Goal: Transaction & Acquisition: Purchase product/service

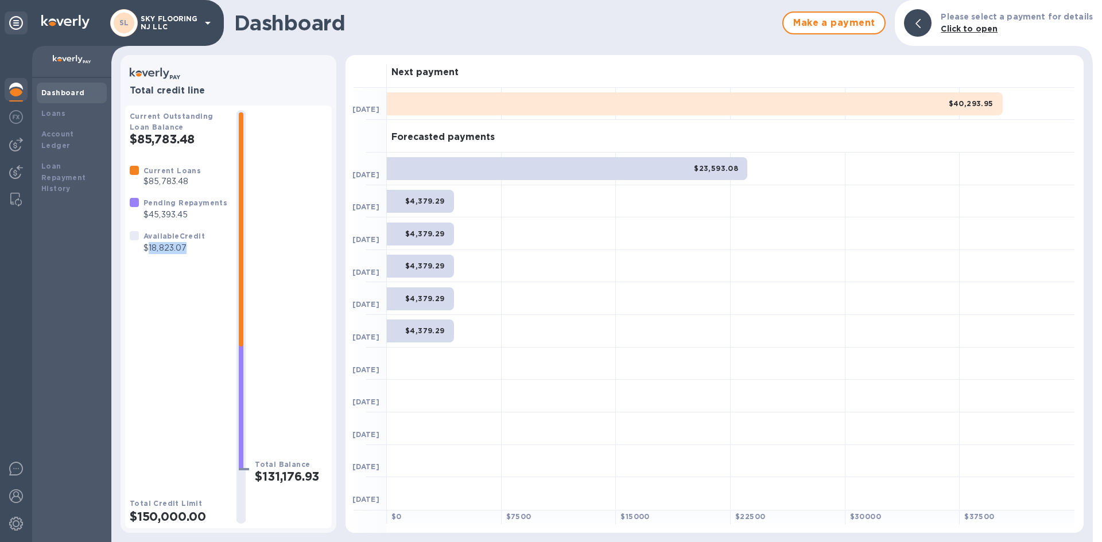
drag, startPoint x: 148, startPoint y: 250, endPoint x: 200, endPoint y: 254, distance: 51.8
click at [200, 254] on div "Available Credit $18,823.07" at bounding box center [174, 242] width 66 height 29
click at [180, 262] on div "Current Loans $85,783.48 Pending Repayments $45,393.45 Available Credit $18,823…" at bounding box center [179, 322] width 98 height 315
click at [21, 121] on img at bounding box center [16, 117] width 14 height 14
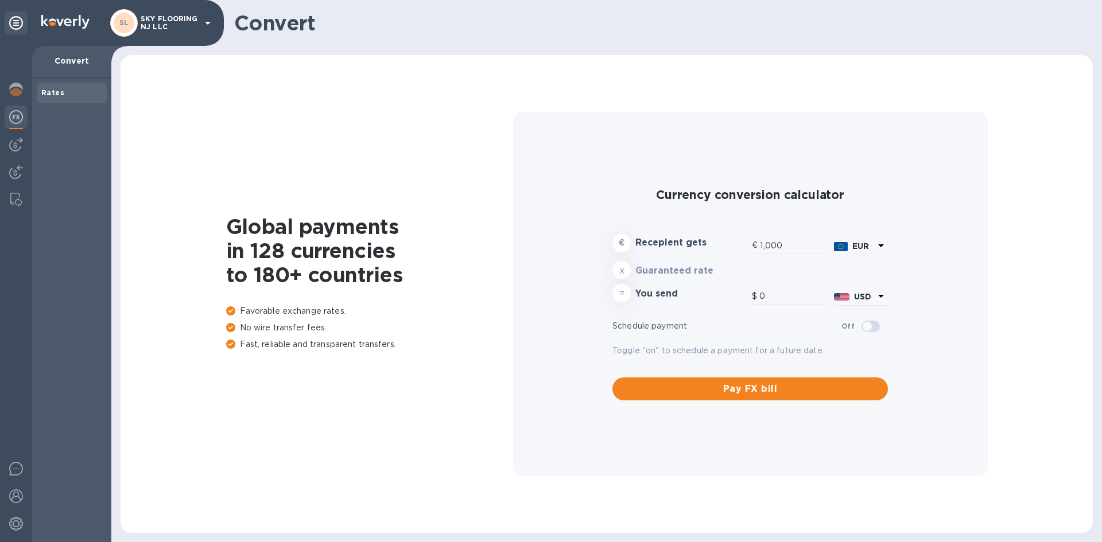
type input "1,172.85"
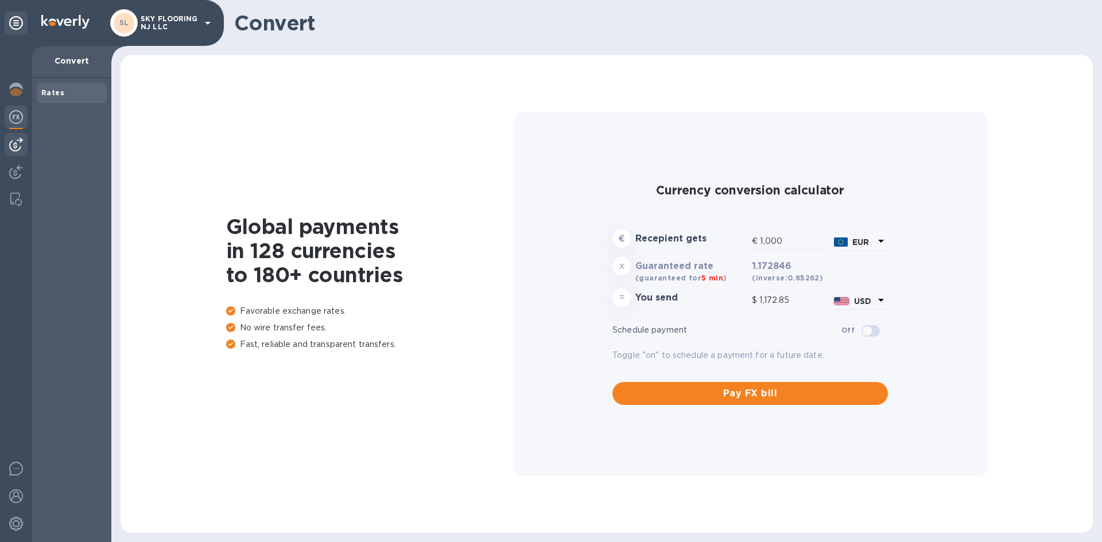
click at [17, 146] on img at bounding box center [16, 145] width 14 height 14
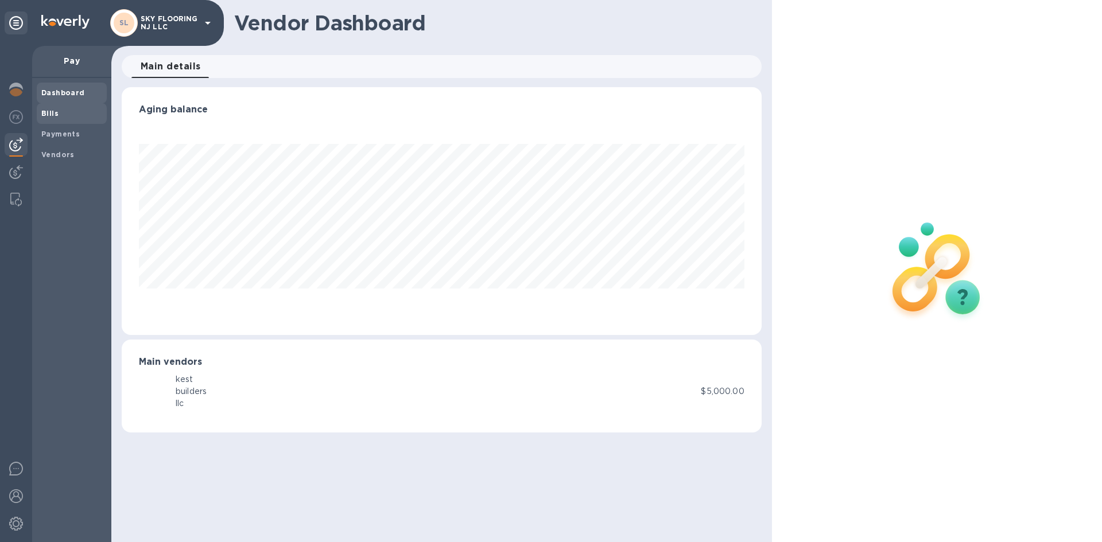
click at [51, 115] on b "Bills" at bounding box center [49, 113] width 17 height 9
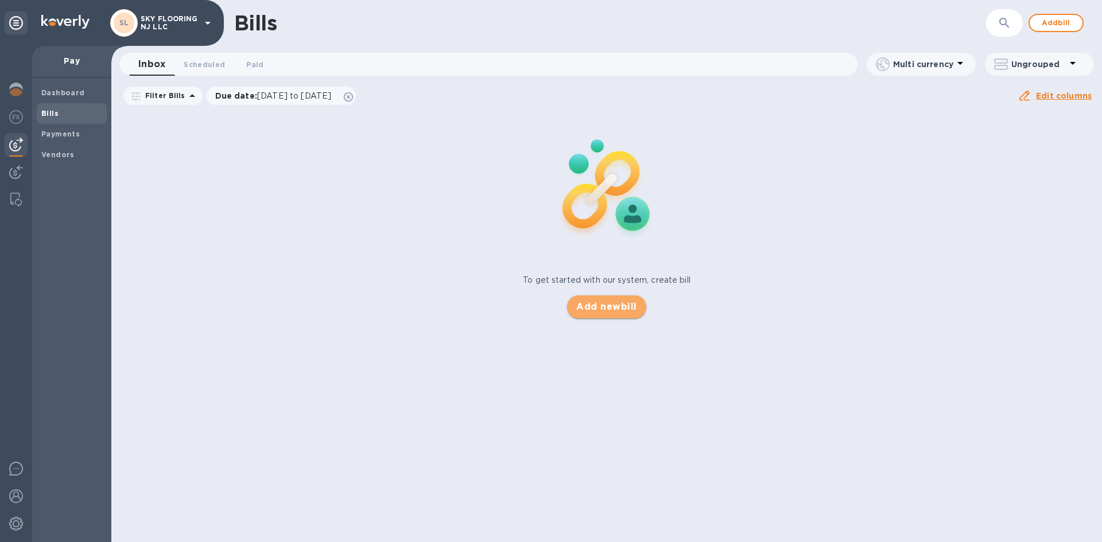
click at [603, 306] on span "Add new bill" at bounding box center [606, 307] width 60 height 14
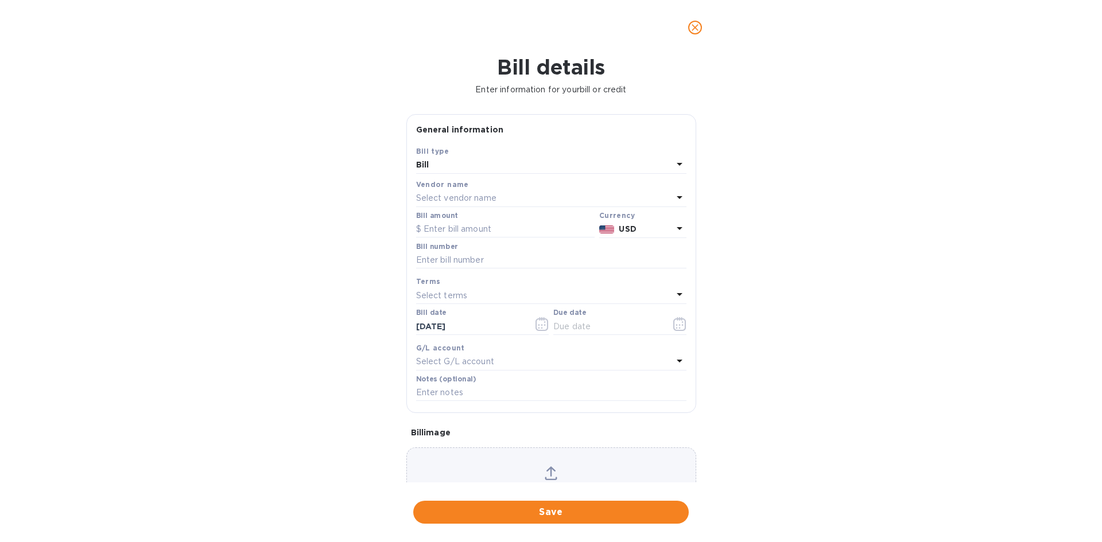
click at [475, 196] on p "Select vendor name" at bounding box center [456, 198] width 80 height 12
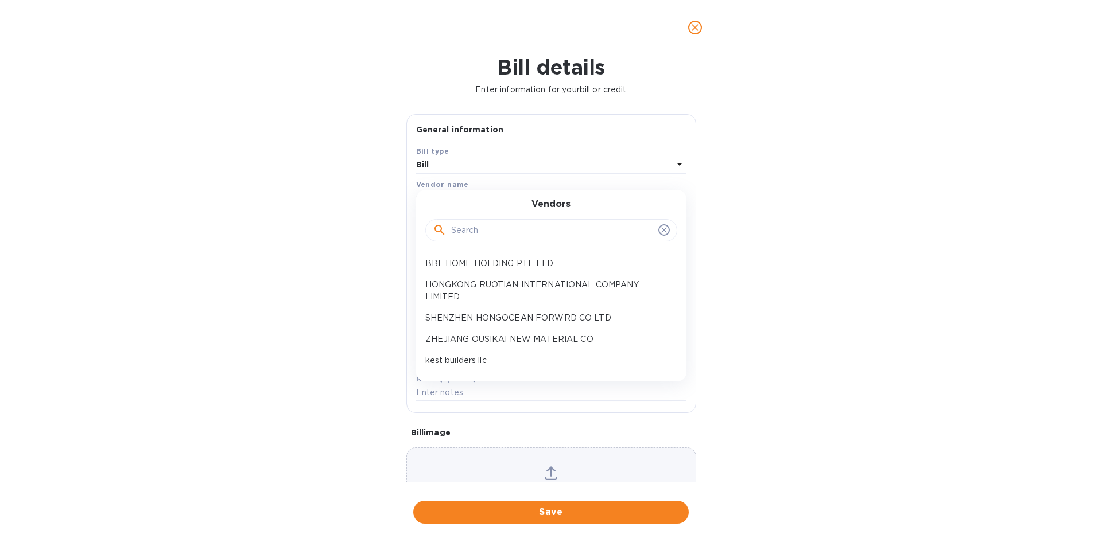
click at [476, 366] on div "Vendors BBL HOME HOLDING PTE LTD HONGKONG RUOTIAN INTERNATIONAL COMPANY LIMITED…" at bounding box center [551, 286] width 270 height 192
click at [479, 363] on p "kest builders llc" at bounding box center [546, 361] width 243 height 12
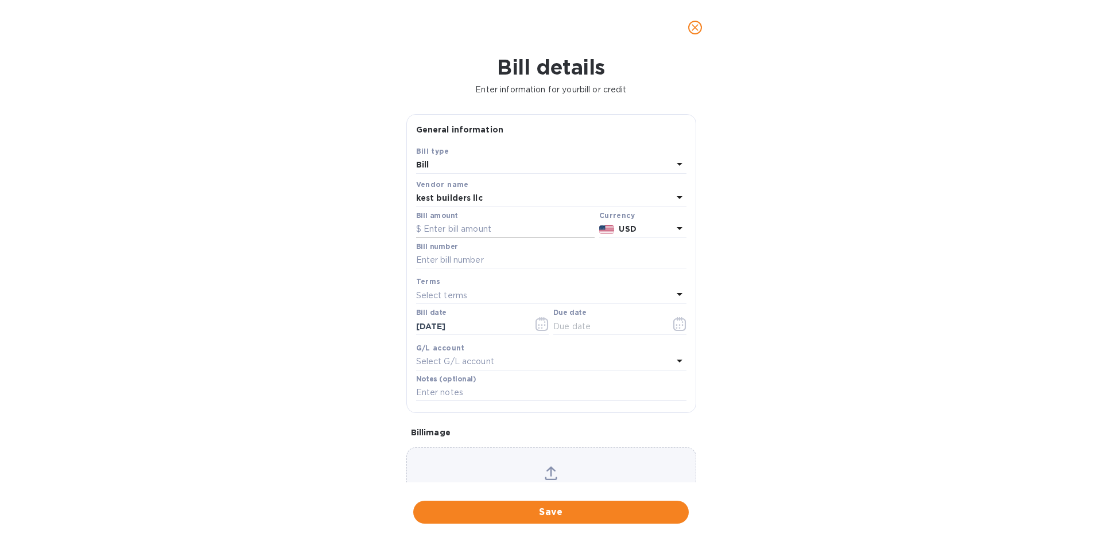
click at [468, 231] on input "text" at bounding box center [505, 229] width 179 height 17
type input "10,000"
click at [673, 321] on icon "button" at bounding box center [679, 324] width 13 height 14
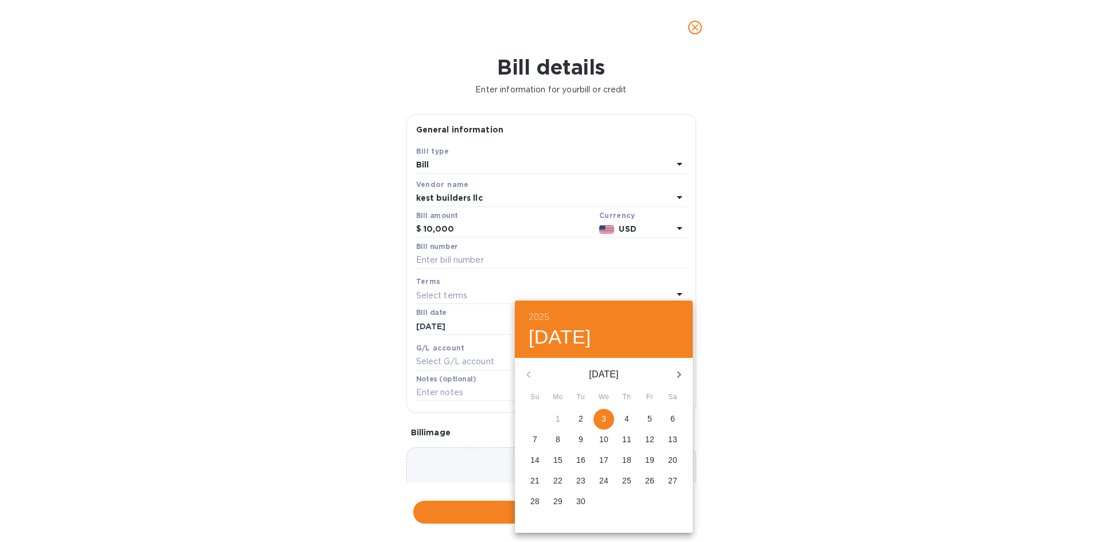
click at [610, 418] on span "3" at bounding box center [603, 418] width 21 height 11
type input "[DATE]"
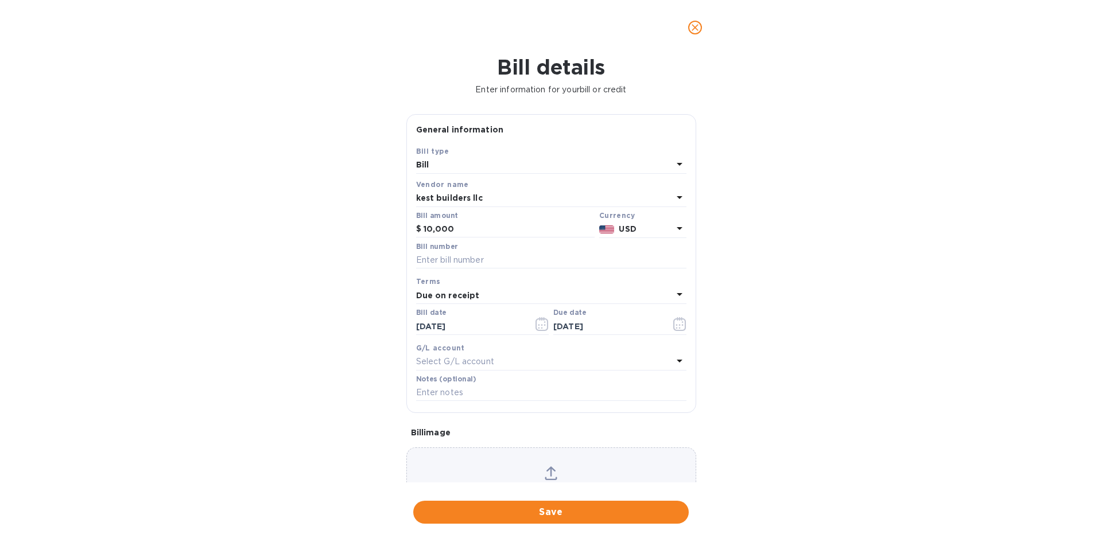
scroll to position [61, 0]
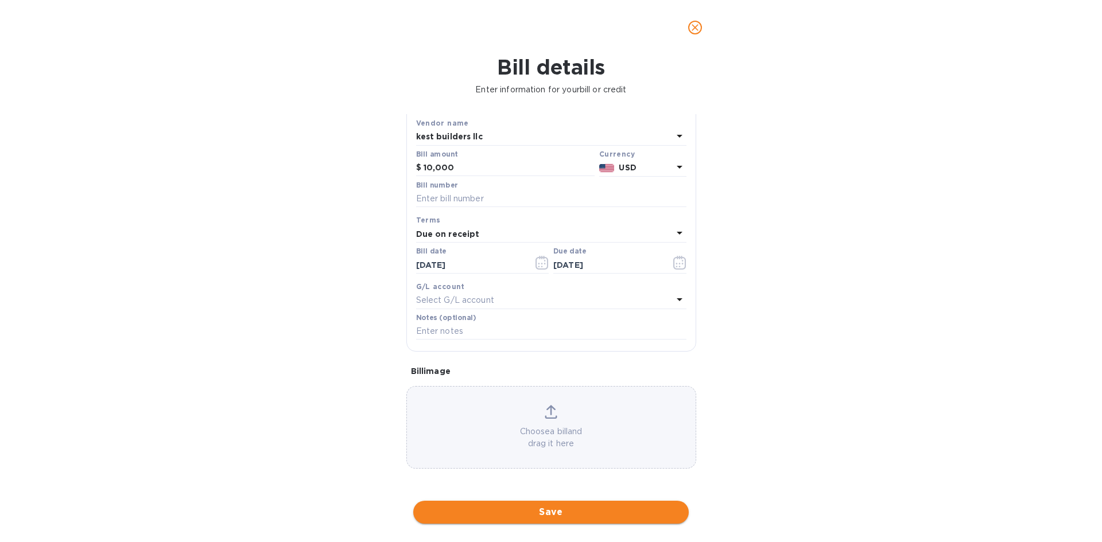
click at [608, 508] on span "Save" at bounding box center [550, 513] width 257 height 14
click at [475, 202] on input "text" at bounding box center [551, 199] width 270 height 17
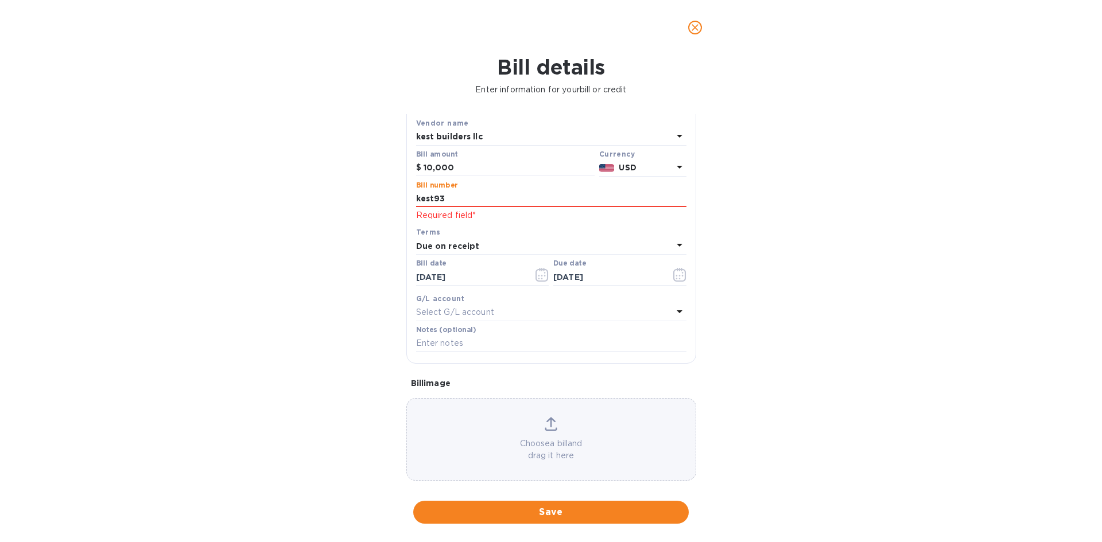
type input "kest93"
click at [535, 522] on div "Save" at bounding box center [551, 513] width 280 height 28
click at [540, 515] on span "Save" at bounding box center [550, 513] width 257 height 14
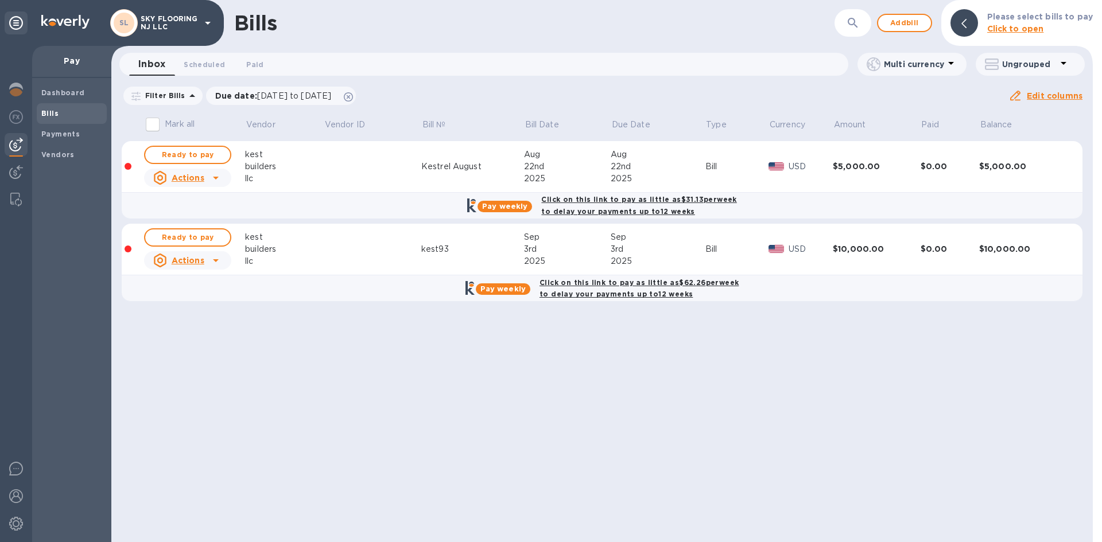
click at [616, 285] on b "Click on this link to pay as little as $62.26 per week to delay your payments u…" at bounding box center [639, 288] width 199 height 21
click at [613, 287] on div "Click on this link to pay as little as $62.26 per week to delay your payments u…" at bounding box center [639, 288] width 204 height 29
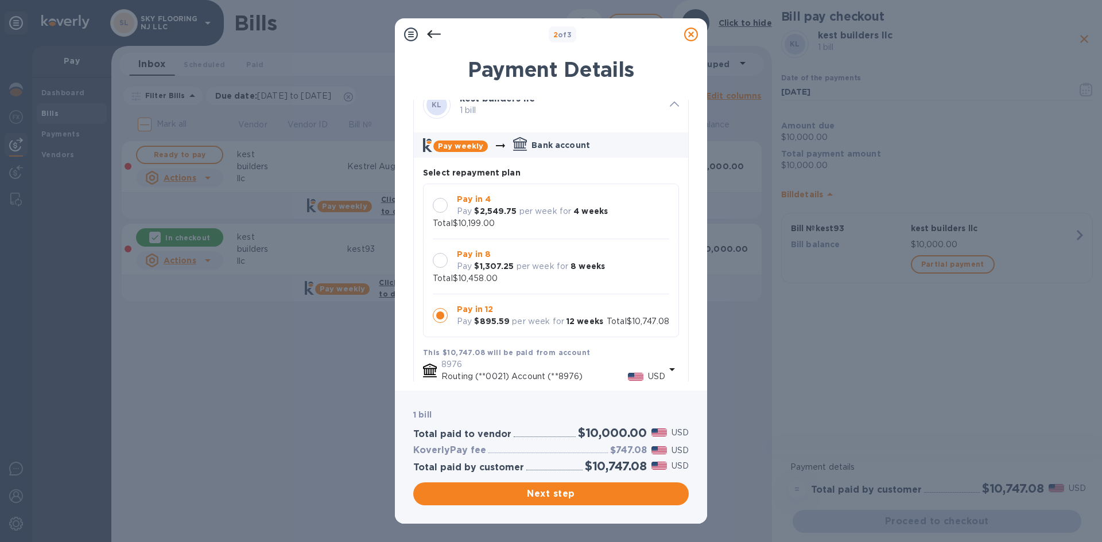
scroll to position [0, 0]
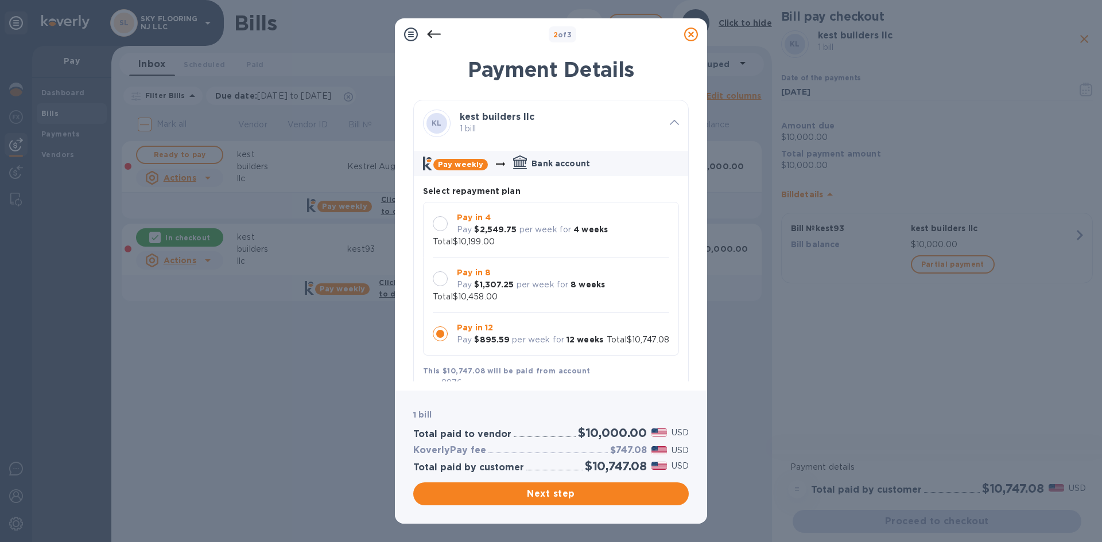
click at [602, 218] on p "Pay in 4" at bounding box center [532, 218] width 151 height 12
drag, startPoint x: 607, startPoint y: 443, endPoint x: 641, endPoint y: 445, distance: 33.9
click at [641, 445] on div "KoverlyPay fee $199.00 USD" at bounding box center [551, 451] width 280 height 17
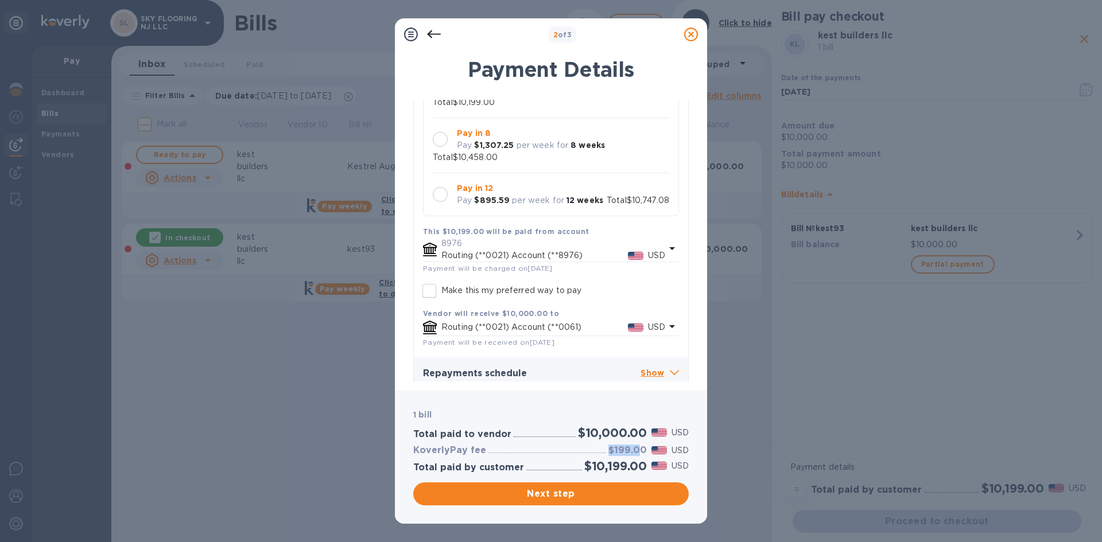
scroll to position [149, 0]
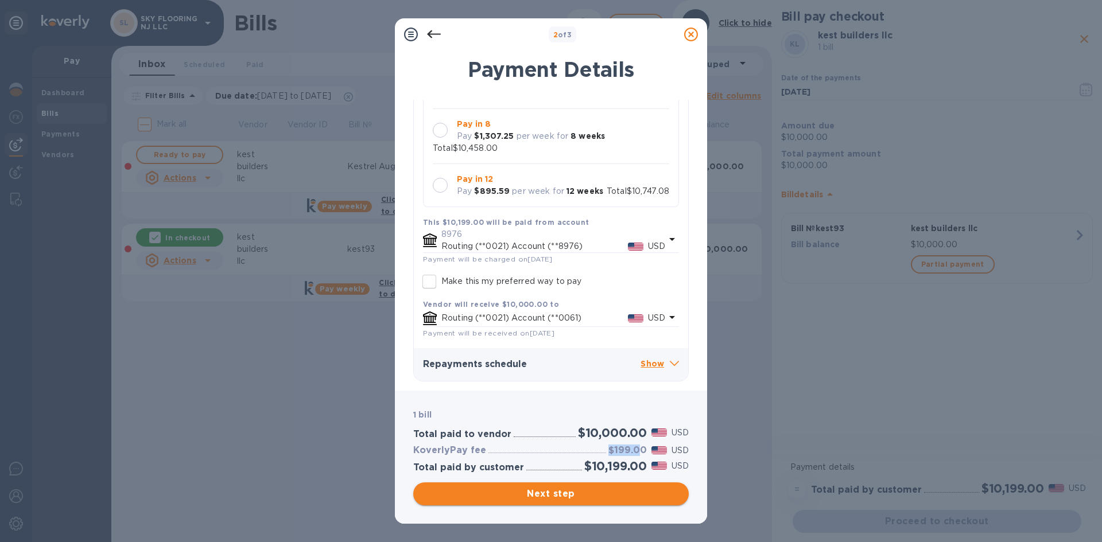
click at [545, 492] on span "Next step" at bounding box center [550, 494] width 257 height 14
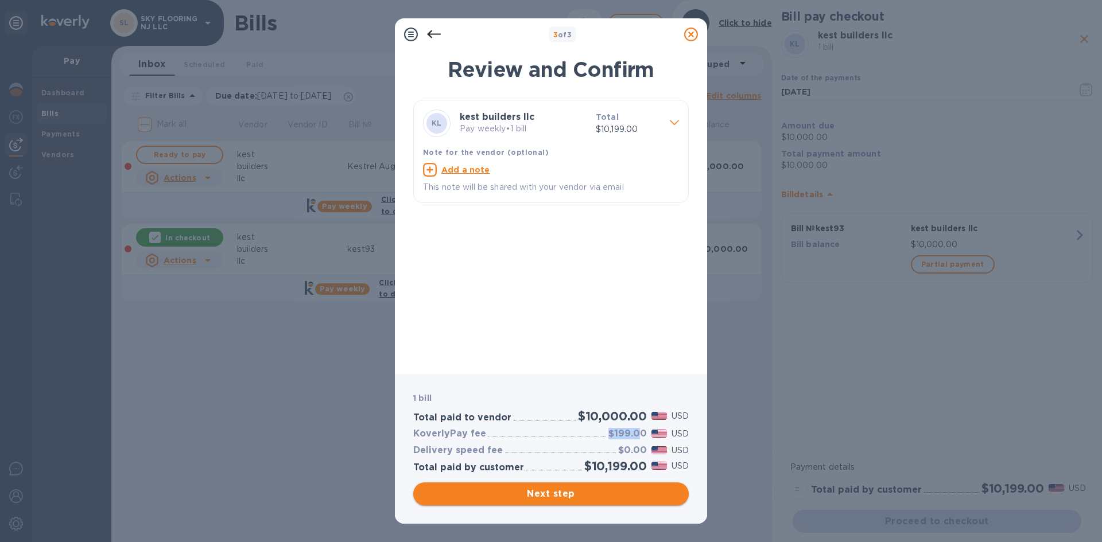
click at [653, 493] on span "Next step" at bounding box center [550, 494] width 257 height 14
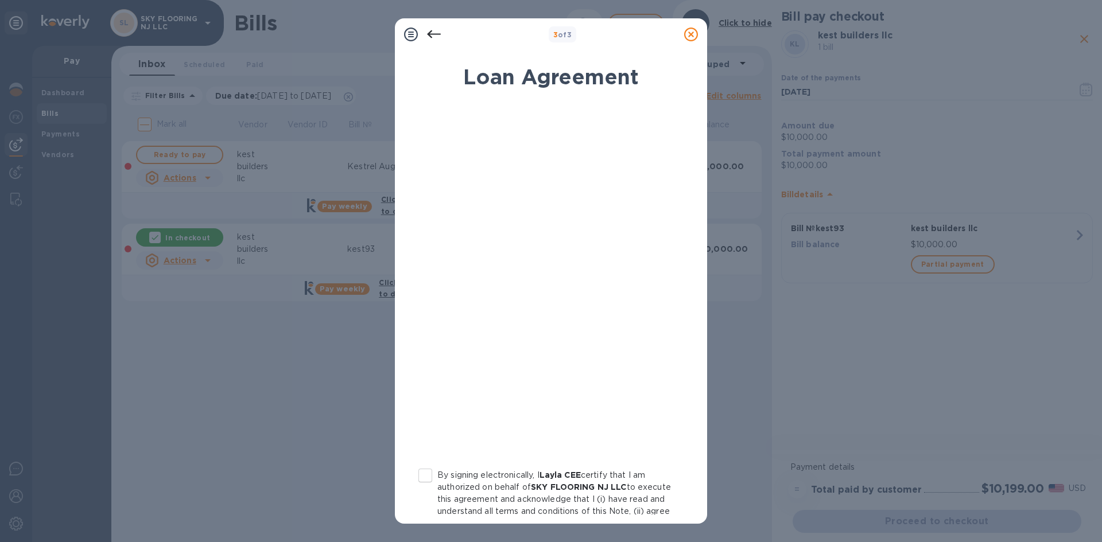
scroll to position [111, 0]
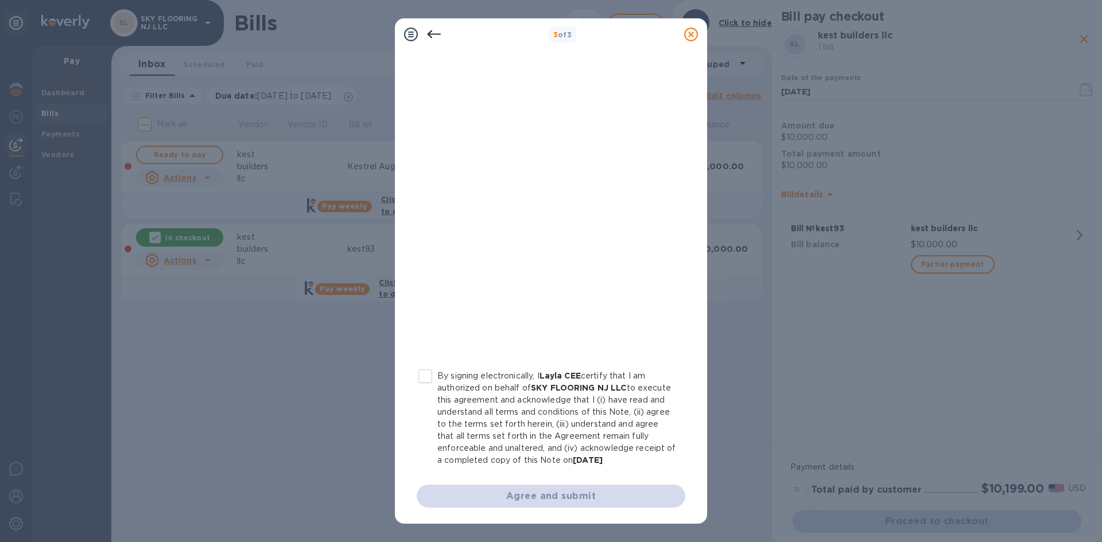
click at [425, 364] on input "By signing electronically, I Layla CEE certify that I am authorized on behalf o…" at bounding box center [425, 376] width 24 height 24
checkbox input "true"
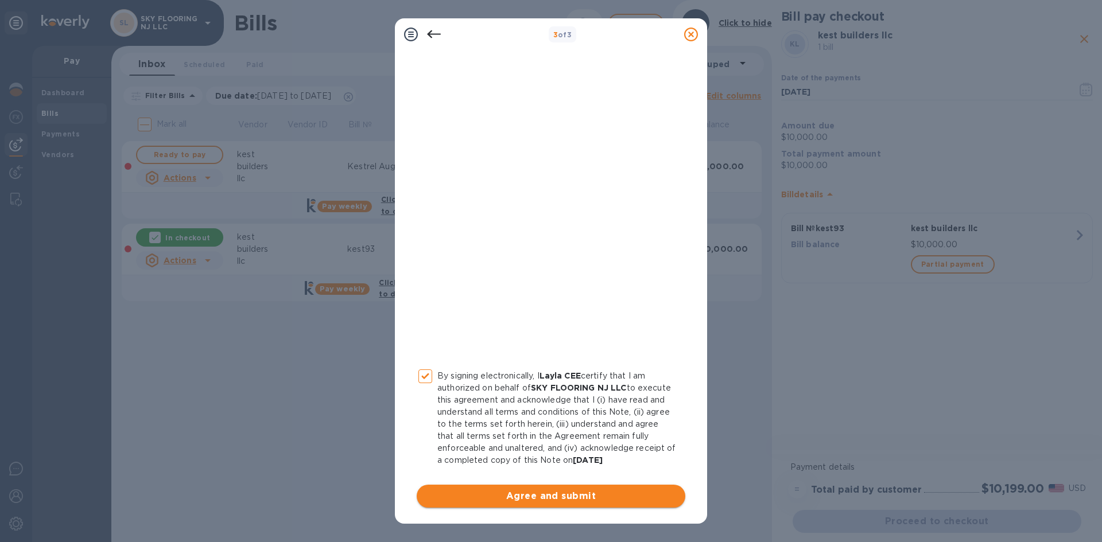
click at [511, 492] on span "Agree and submit" at bounding box center [551, 497] width 250 height 14
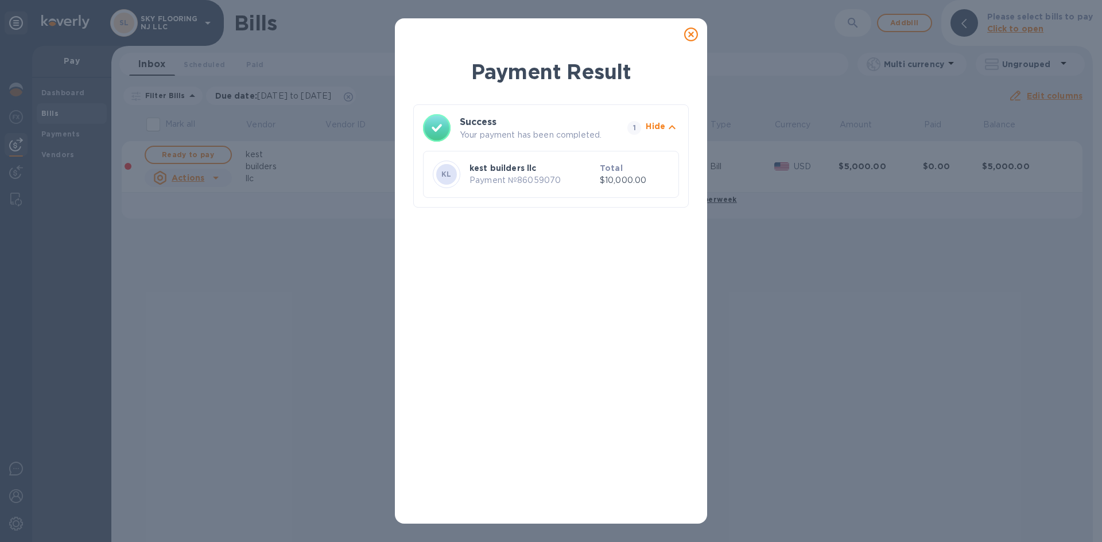
click at [693, 36] on icon at bounding box center [691, 35] width 14 height 14
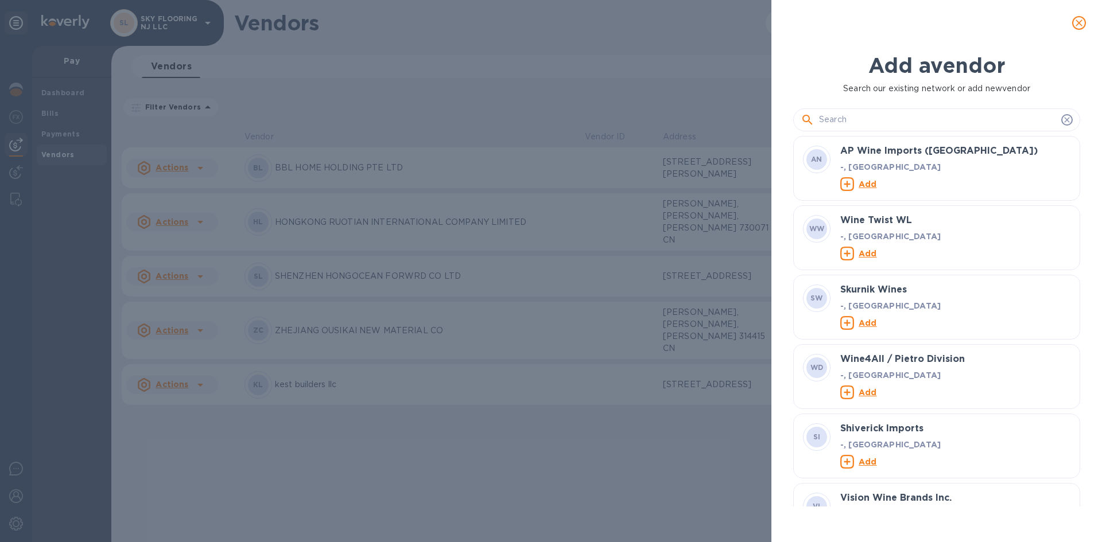
scroll to position [363, 292]
click at [1038, 118] on input "text" at bounding box center [938, 119] width 238 height 17
click at [909, 121] on input "text" at bounding box center [938, 119] width 238 height 17
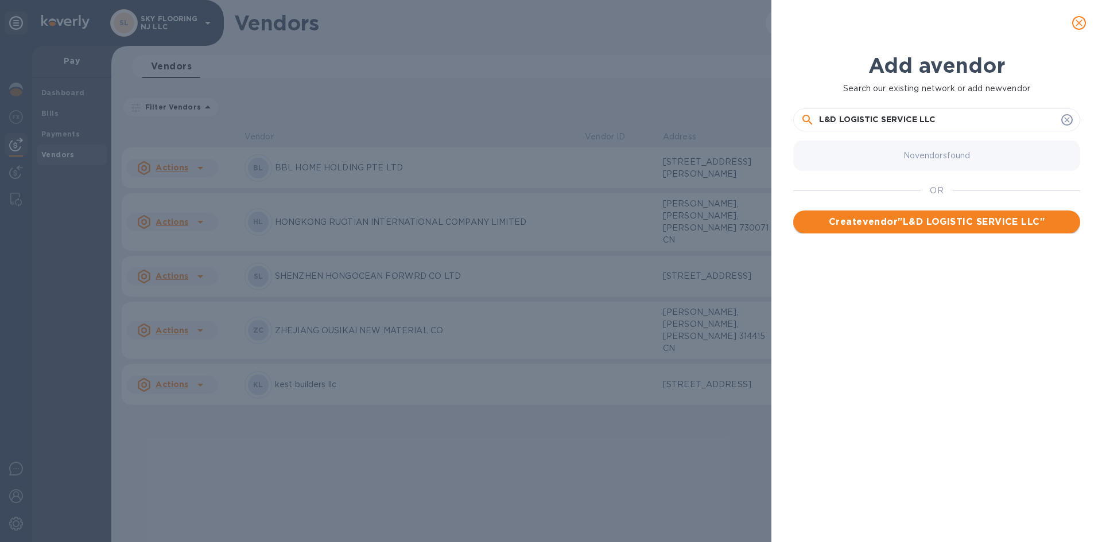
type input "L&D LOGISTIC SERVICE LLC"
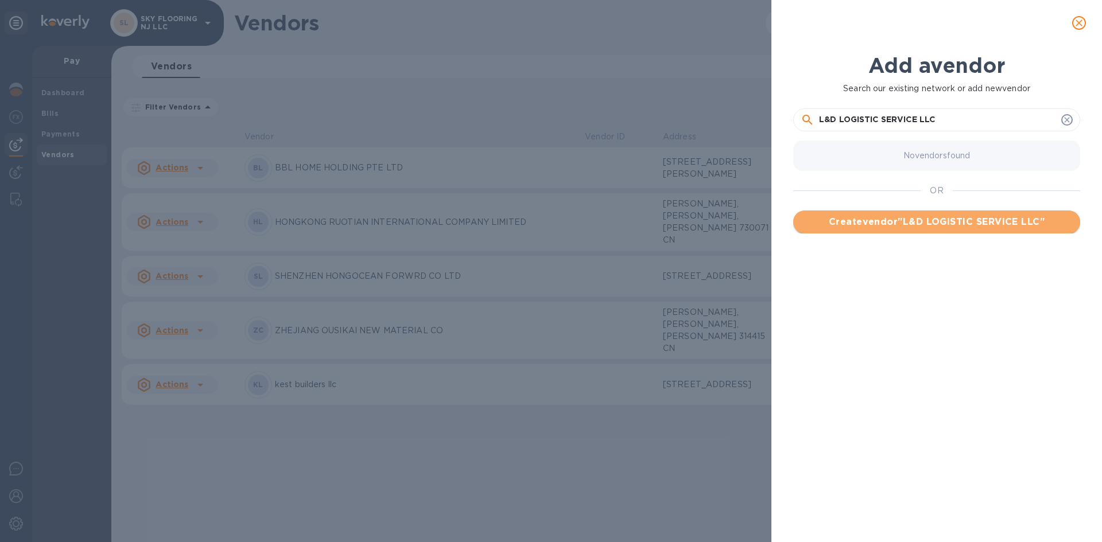
click at [902, 223] on span "Create vendor " L&D LOGISTIC SERVICE LLC "" at bounding box center [936, 222] width 269 height 14
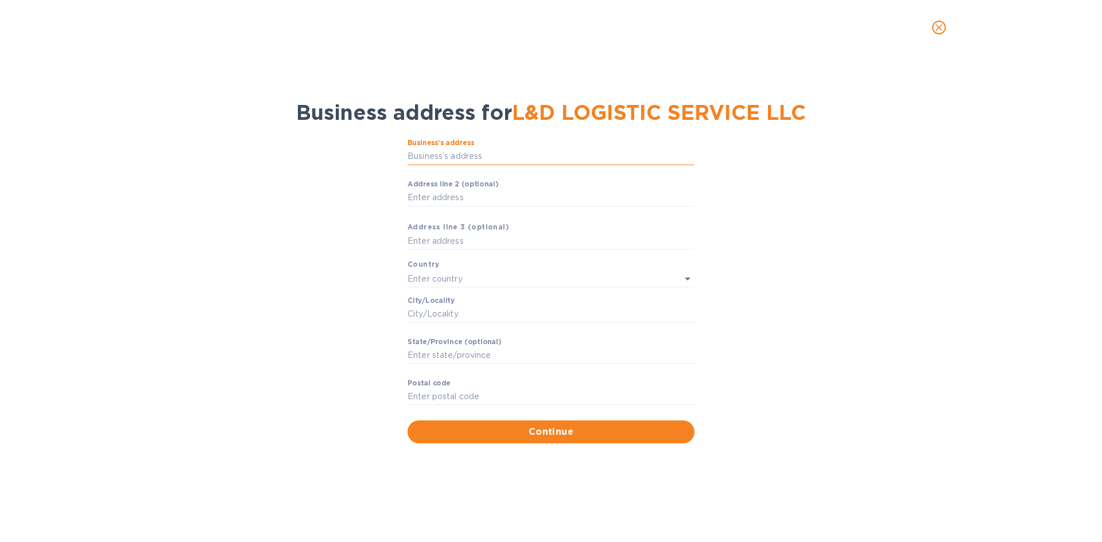
click at [468, 158] on input "Business’s аddress" at bounding box center [551, 156] width 287 height 17
type input "425 Washington Avenue"
type input "United States"
type input "Linden"
type input "NJ"
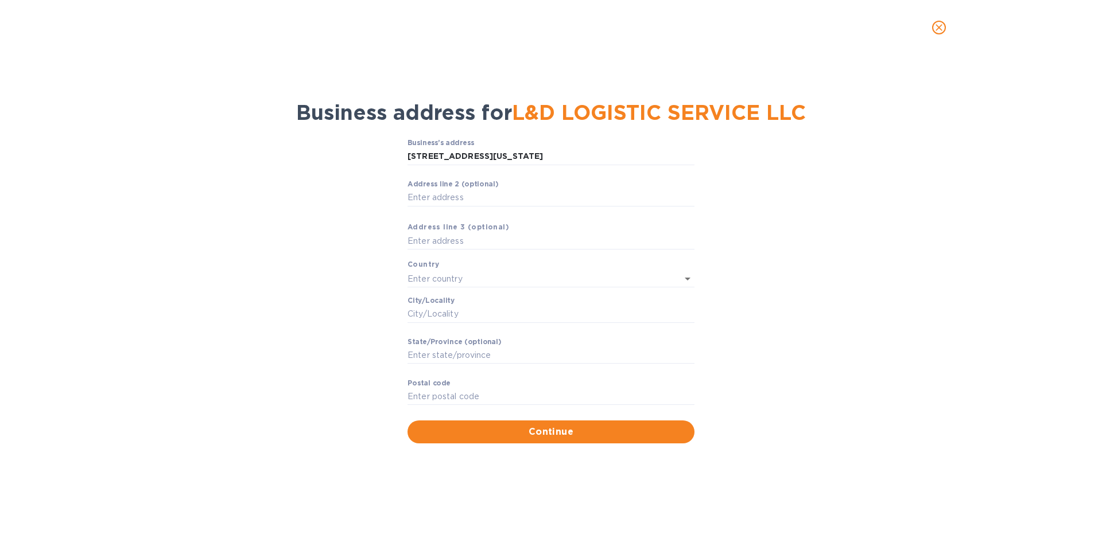
type input "07036"
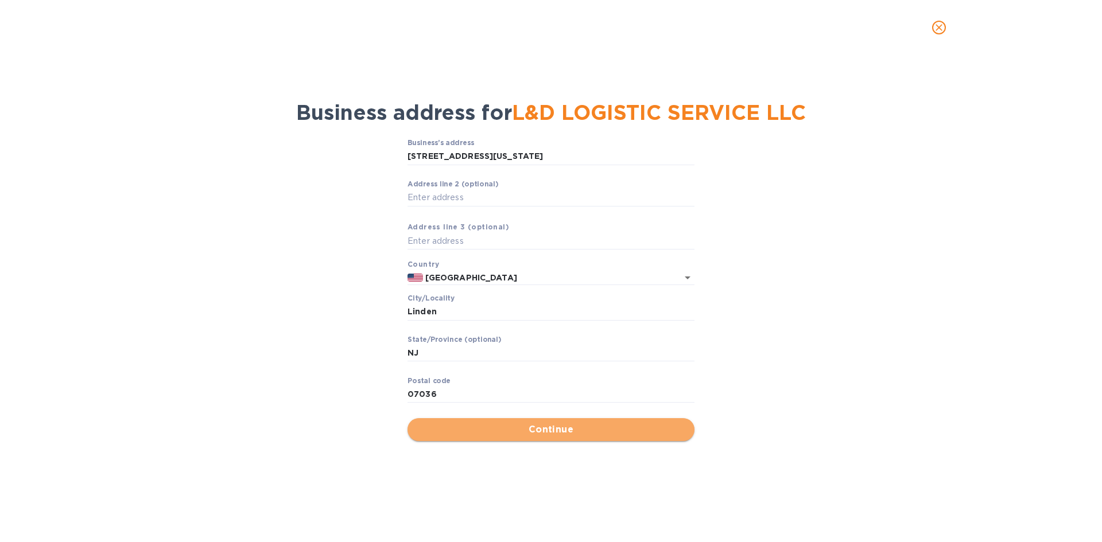
click at [525, 432] on span "Continue" at bounding box center [551, 430] width 269 height 14
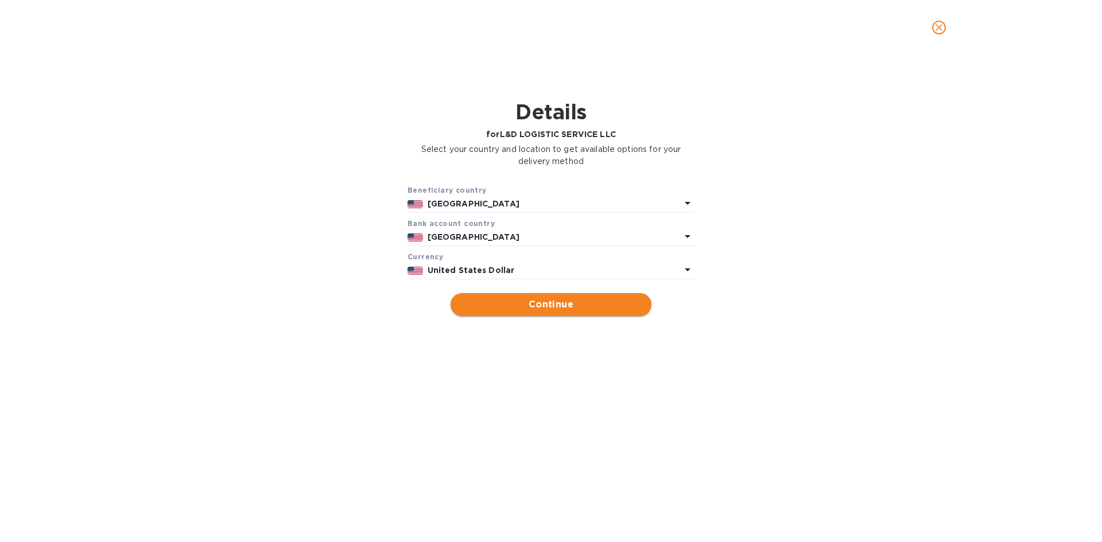
click at [550, 312] on button "Continue" at bounding box center [551, 304] width 201 height 23
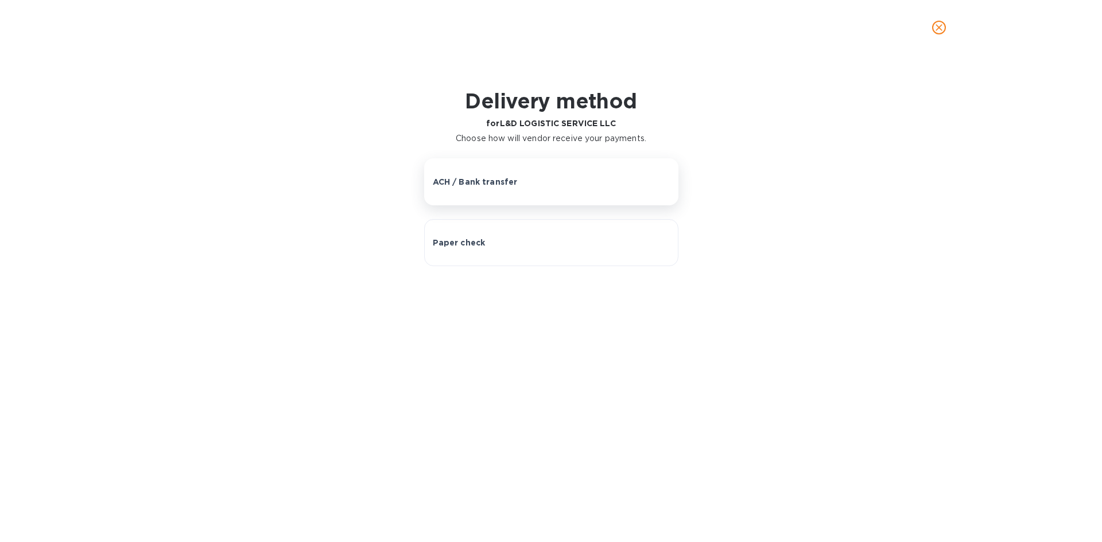
click at [532, 200] on button "ACH / Bank transfer" at bounding box center [551, 181] width 254 height 47
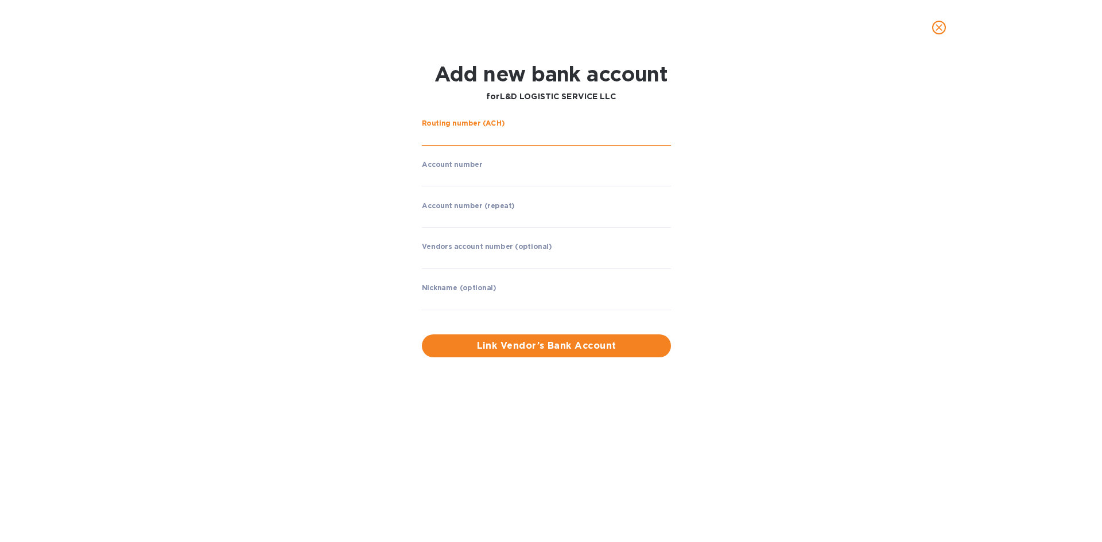
click at [460, 142] on input "string" at bounding box center [546, 137] width 249 height 17
type input "021200025"
click at [472, 176] on input "string" at bounding box center [546, 177] width 249 height 17
type input "8639905713"
click at [478, 218] on input "string" at bounding box center [546, 218] width 249 height 17
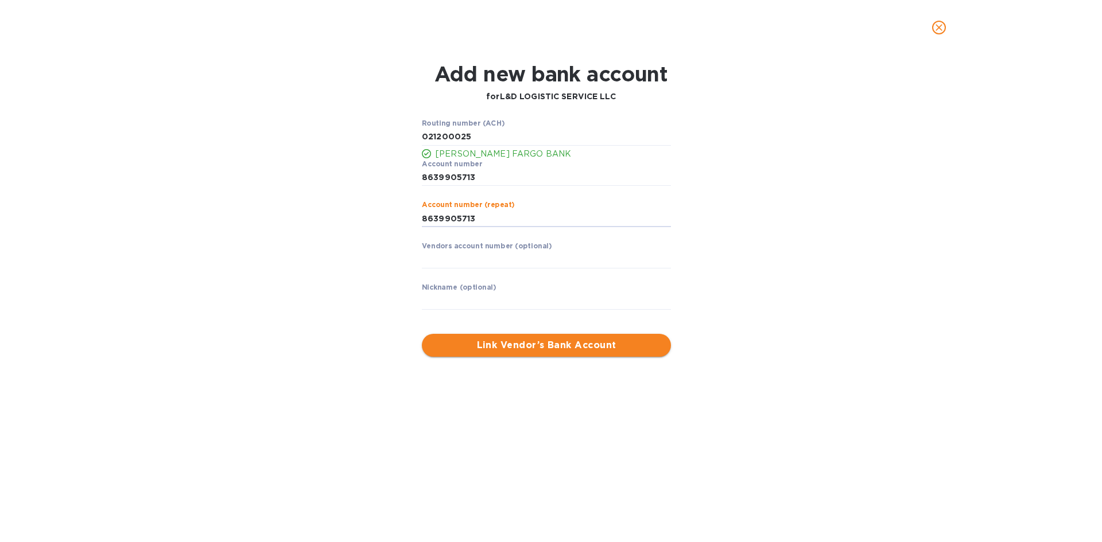
type input "8639905713"
click at [493, 339] on span "Link Vendor’s Bank Account" at bounding box center [546, 346] width 231 height 14
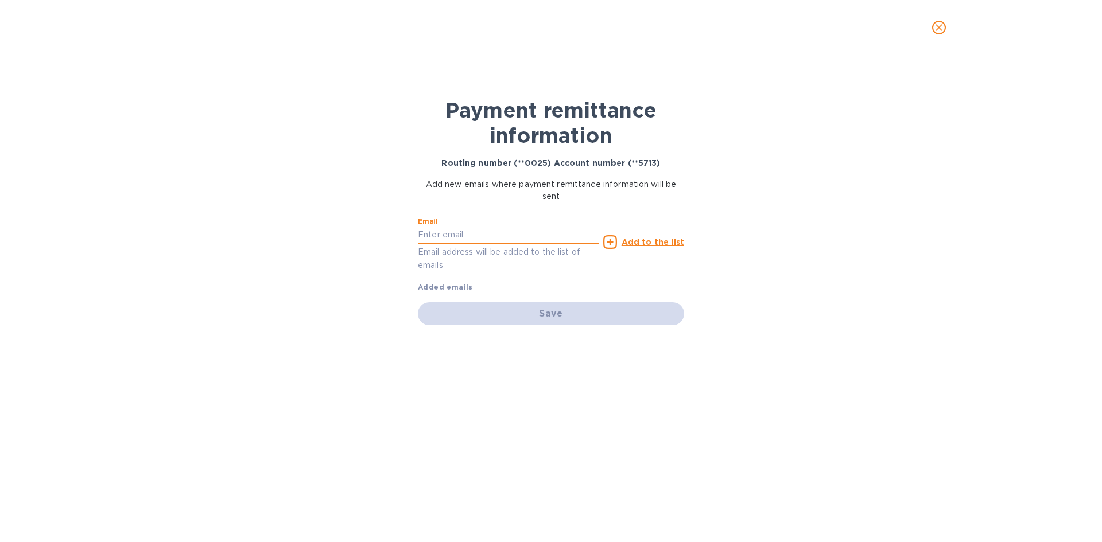
click at [484, 233] on input "text" at bounding box center [508, 235] width 181 height 17
click at [498, 235] on input "text" at bounding box center [508, 235] width 181 height 17
paste input "ldlogisticservice@gmail.com"
type input "ldlogisticservice@gmail.com"
click at [510, 271] on p "Email address will be added to the list of emails" at bounding box center [508, 259] width 181 height 26
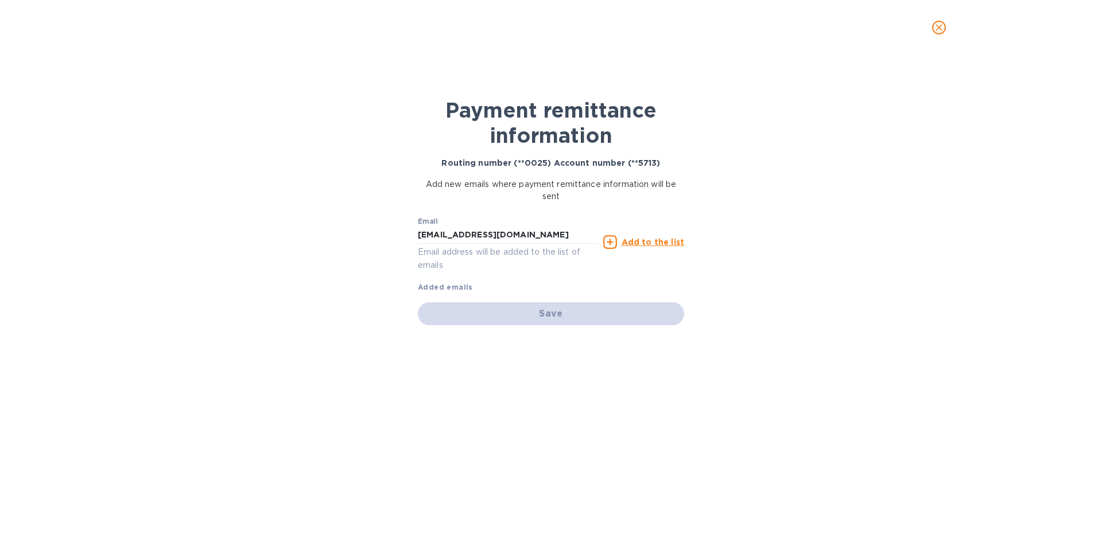
click at [637, 242] on u "Add to the list" at bounding box center [653, 242] width 63 height 9
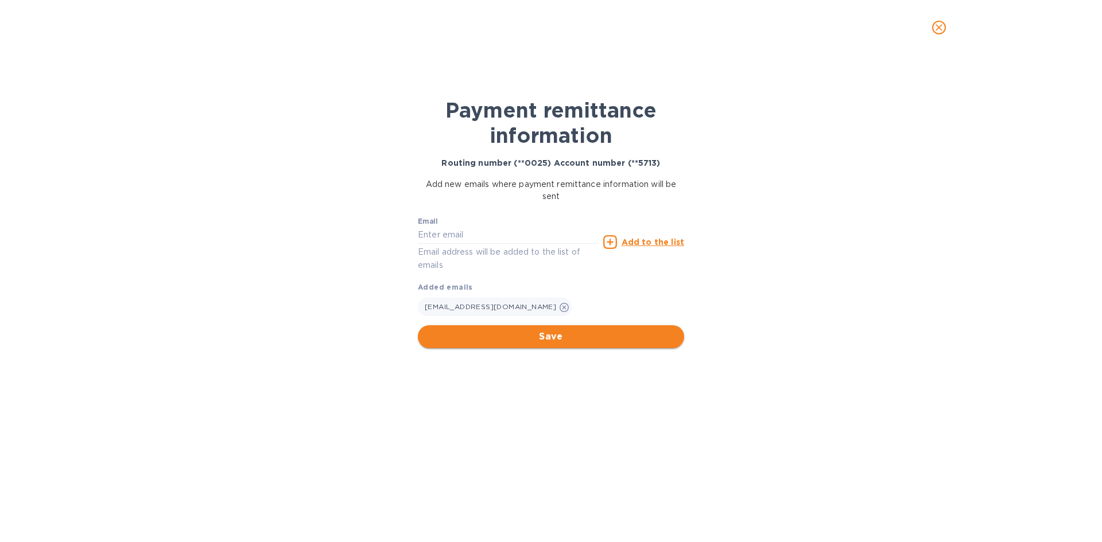
click at [592, 336] on span "Save" at bounding box center [551, 337] width 248 height 14
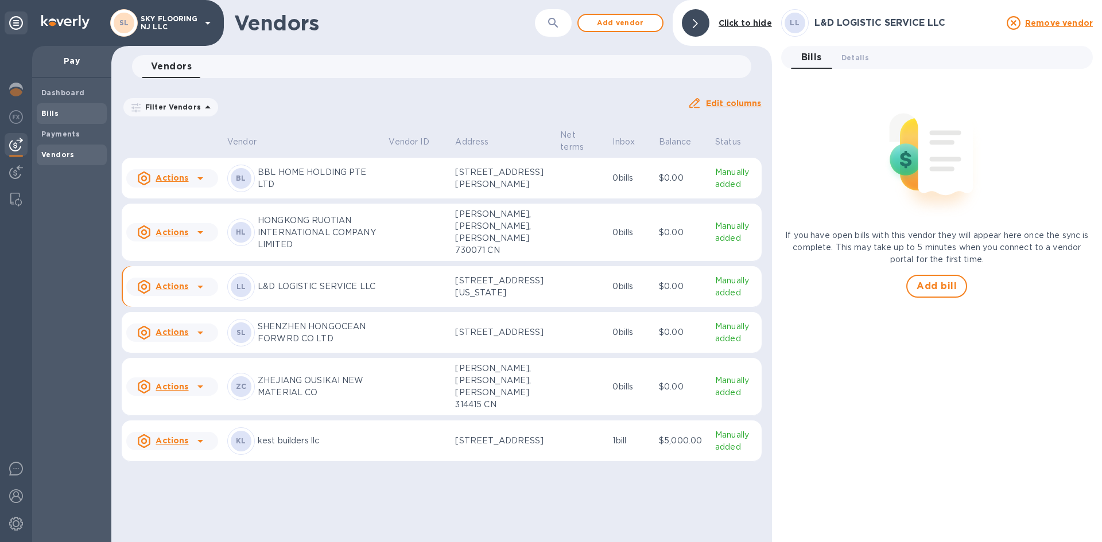
click at [46, 119] on span "Bills" at bounding box center [49, 113] width 17 height 11
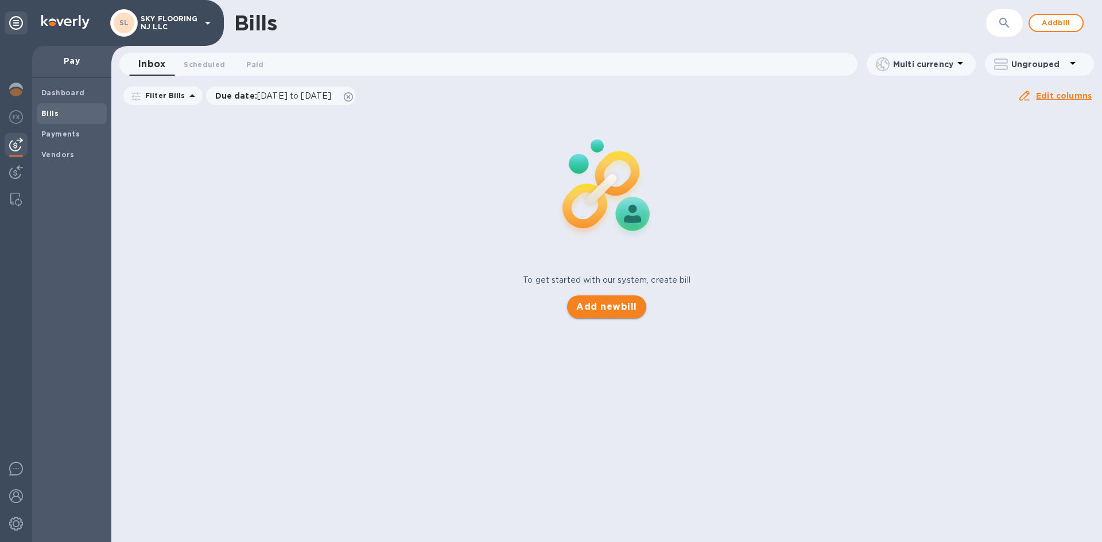
click at [584, 316] on div "Bills ​ Add bill Inbox 0 Scheduled 0 Paid 0 Multi currency Ungrouped Filter Bil…" at bounding box center [606, 271] width 991 height 542
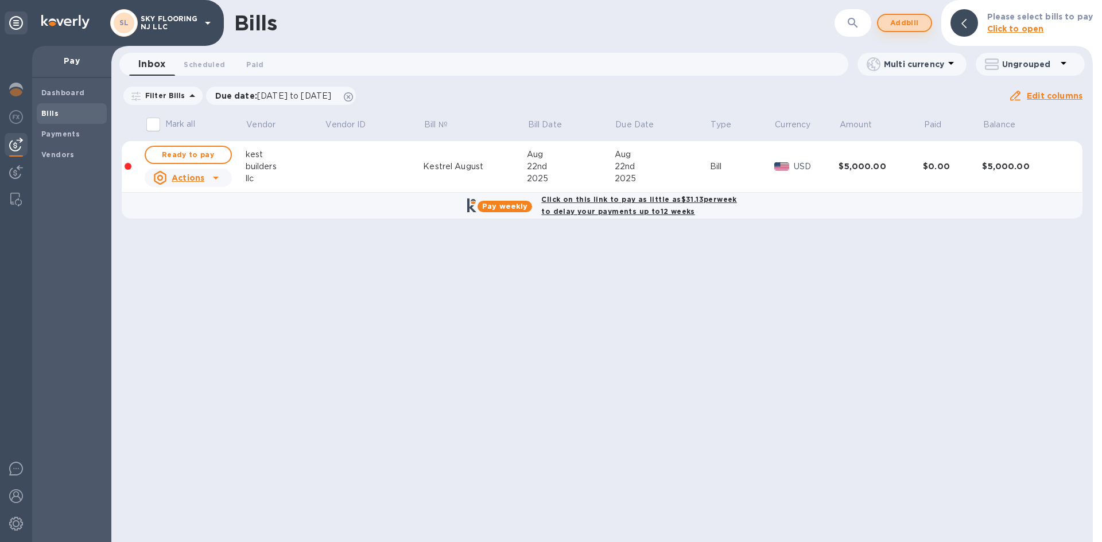
click at [901, 22] on span "Add bill" at bounding box center [904, 23] width 34 height 14
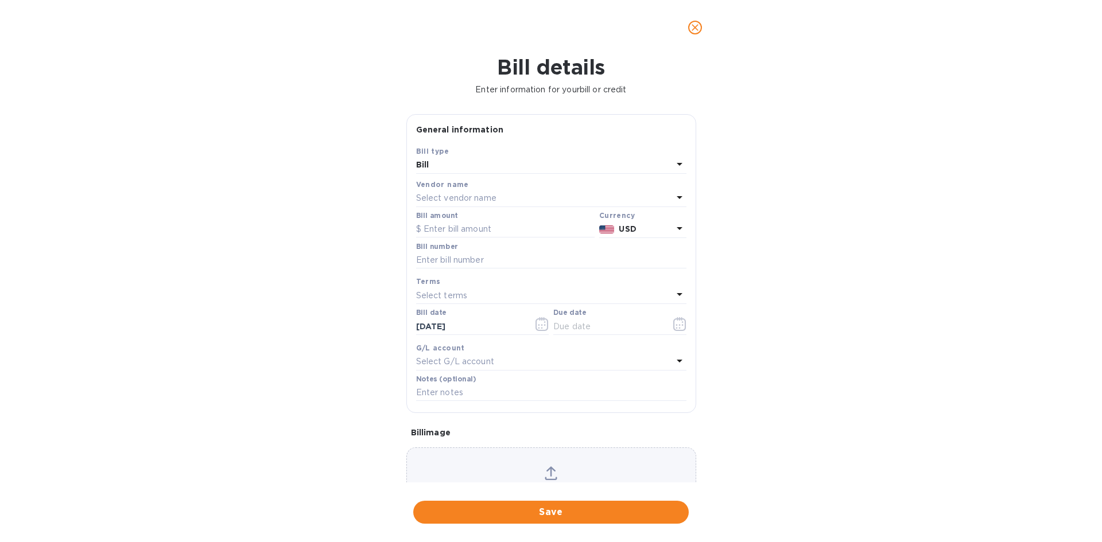
click at [504, 197] on div "Select vendor name" at bounding box center [544, 199] width 257 height 16
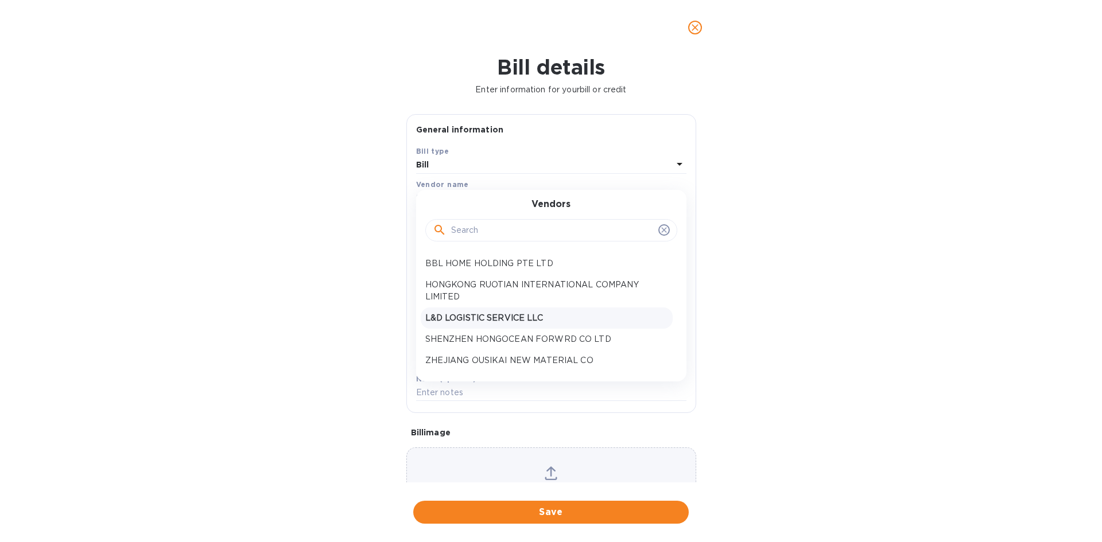
click at [501, 319] on p "L&D LOGISTIC SERVICE LLC" at bounding box center [546, 318] width 243 height 12
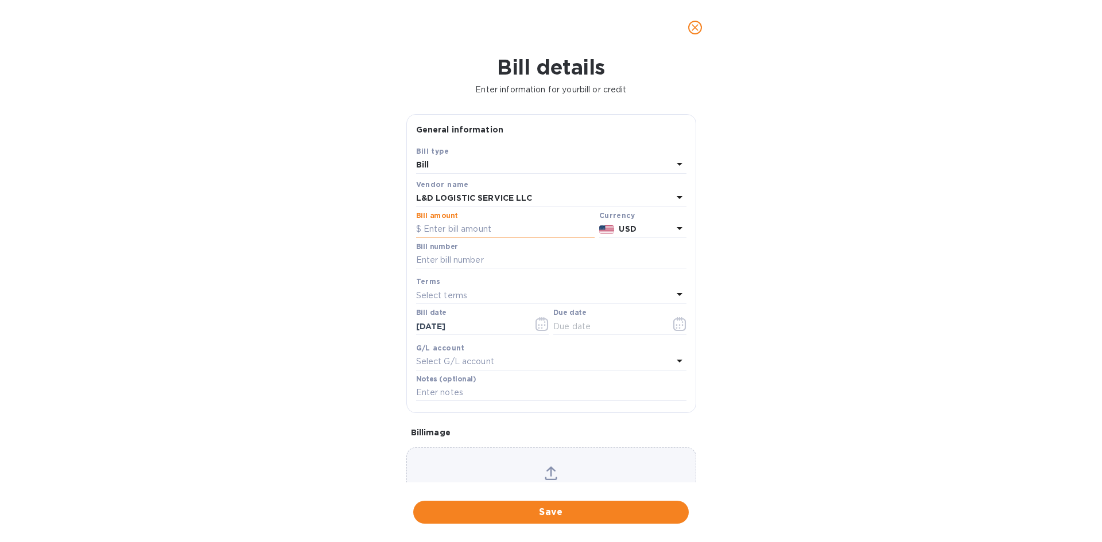
click at [465, 227] on input "text" at bounding box center [505, 229] width 179 height 17
type input "5,000"
click at [466, 261] on input "text" at bounding box center [551, 260] width 270 height 17
type input "AUGUST"
click at [592, 326] on input "text" at bounding box center [607, 326] width 108 height 17
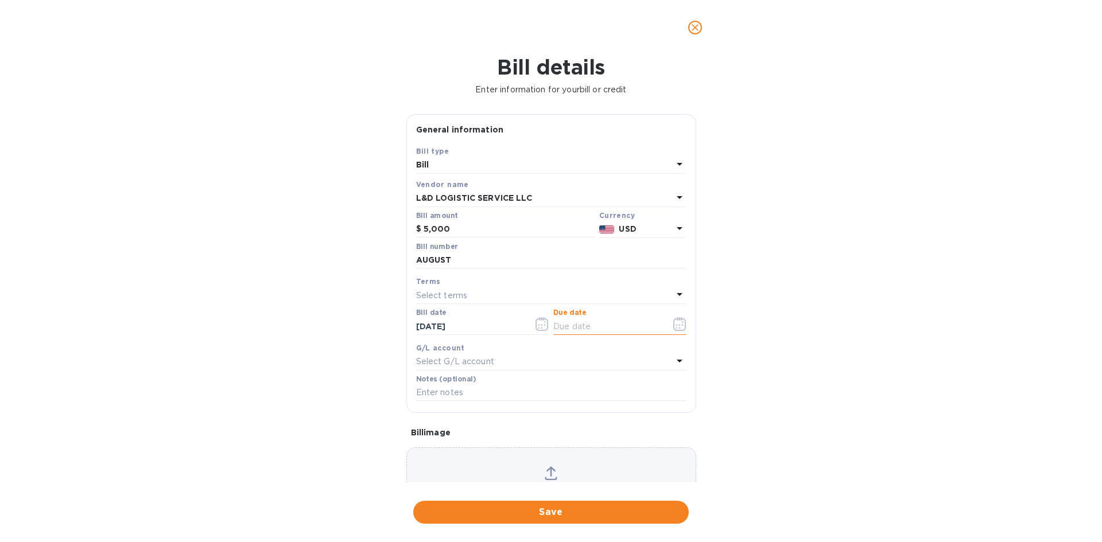
click at [676, 323] on icon "button" at bounding box center [679, 324] width 13 height 14
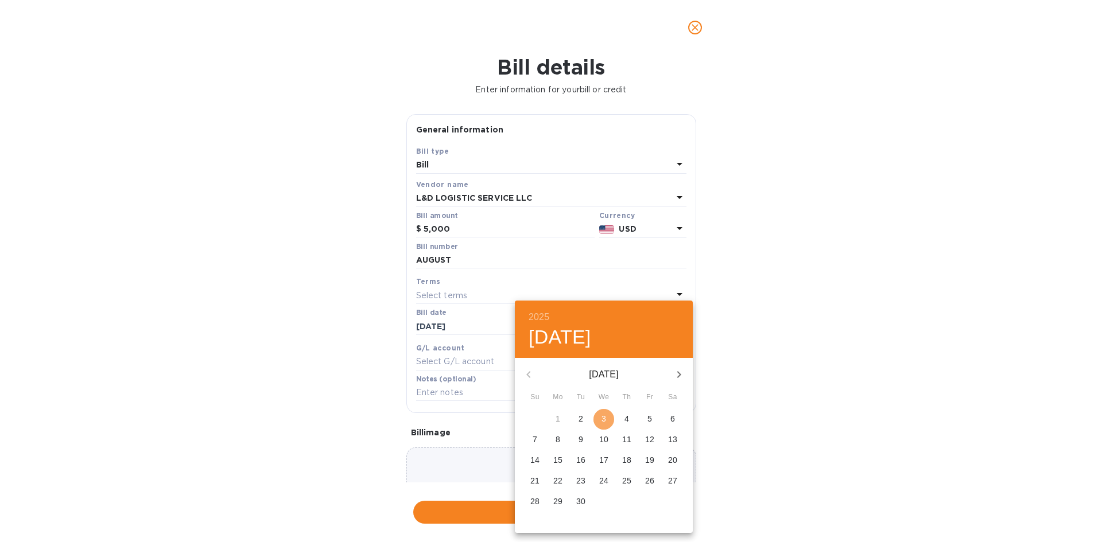
click at [606, 413] on span "3" at bounding box center [603, 418] width 21 height 11
type input "[DATE]"
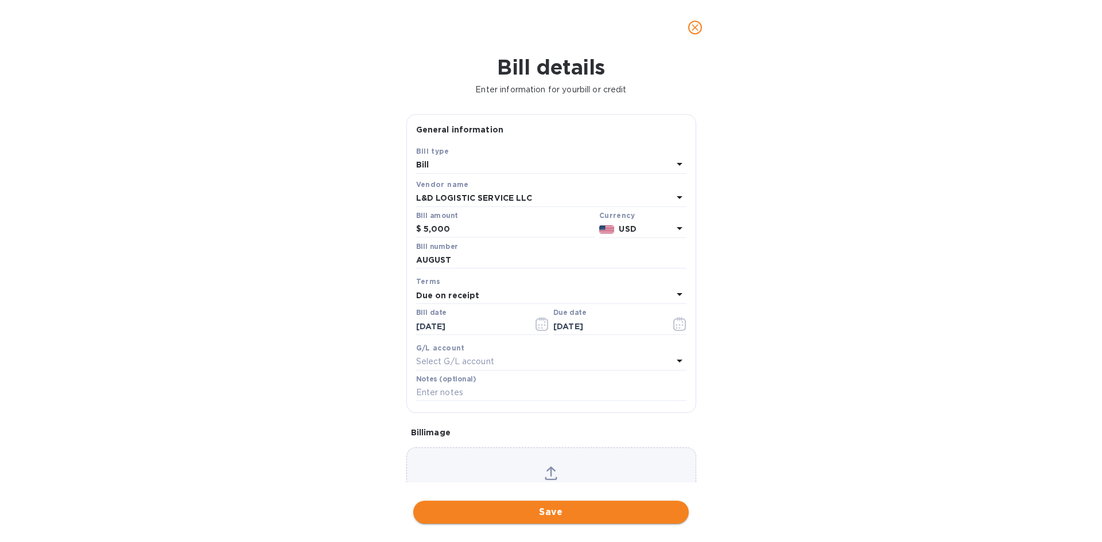
click at [568, 515] on span "Save" at bounding box center [550, 513] width 257 height 14
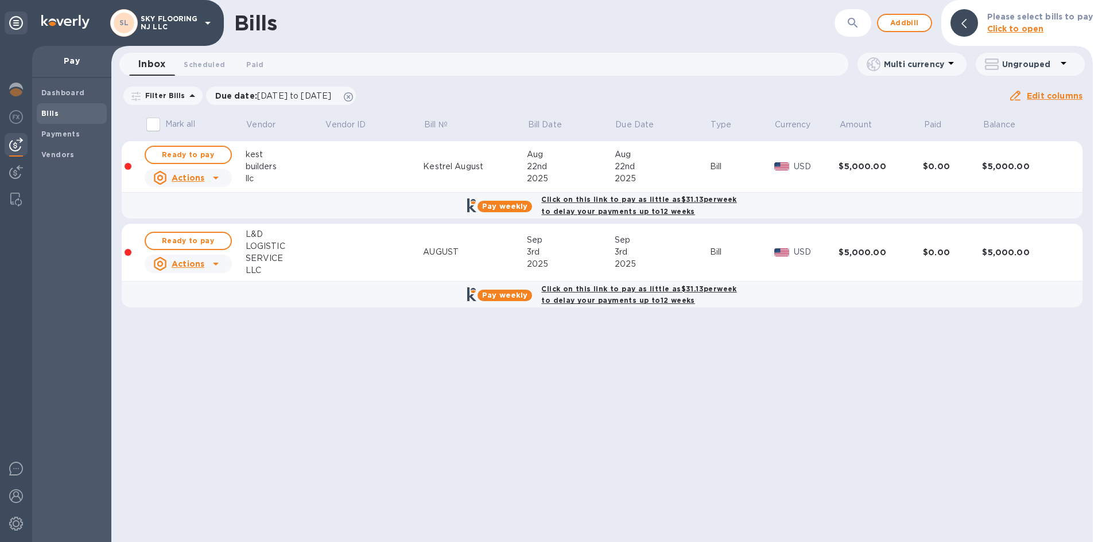
click at [214, 180] on icon at bounding box center [216, 178] width 14 height 14
click at [194, 250] on b "Delete" at bounding box center [191, 251] width 29 height 9
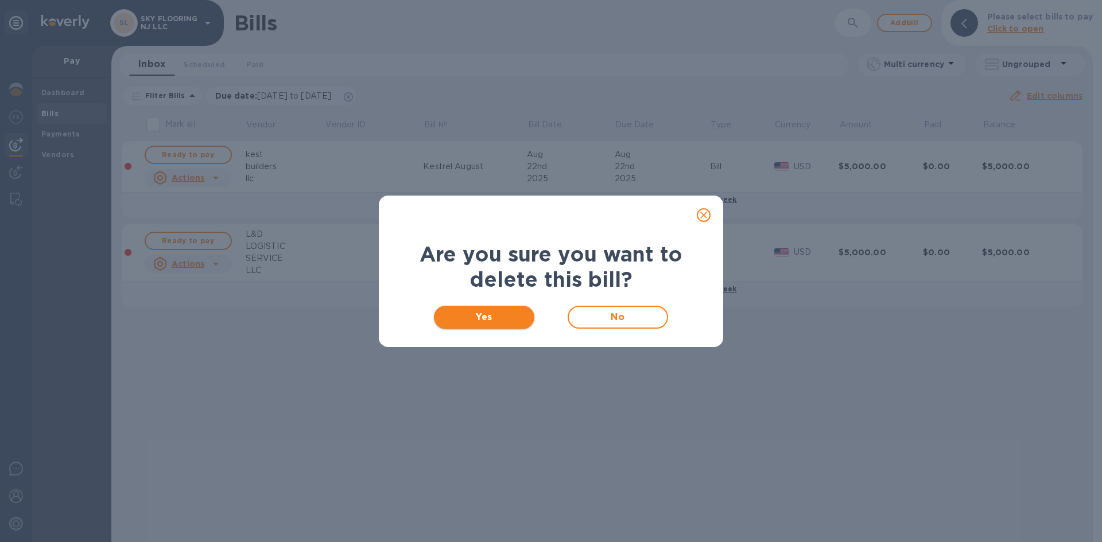
click at [471, 313] on span "Yes" at bounding box center [484, 318] width 82 height 14
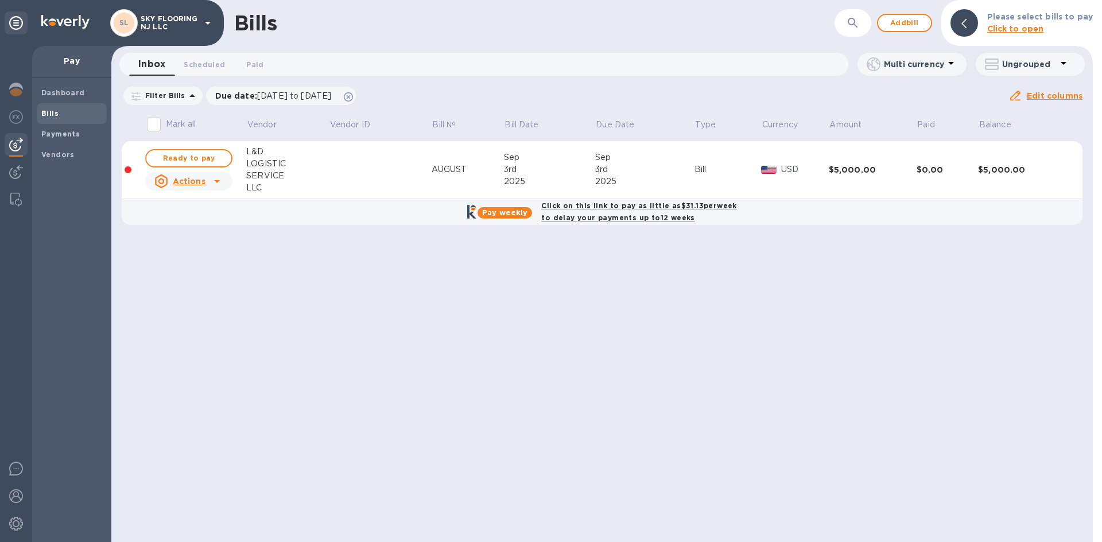
click at [600, 219] on b "Click on this link to pay as little as $31.13 per week to delay your payments u…" at bounding box center [638, 211] width 195 height 21
checkbox input "true"
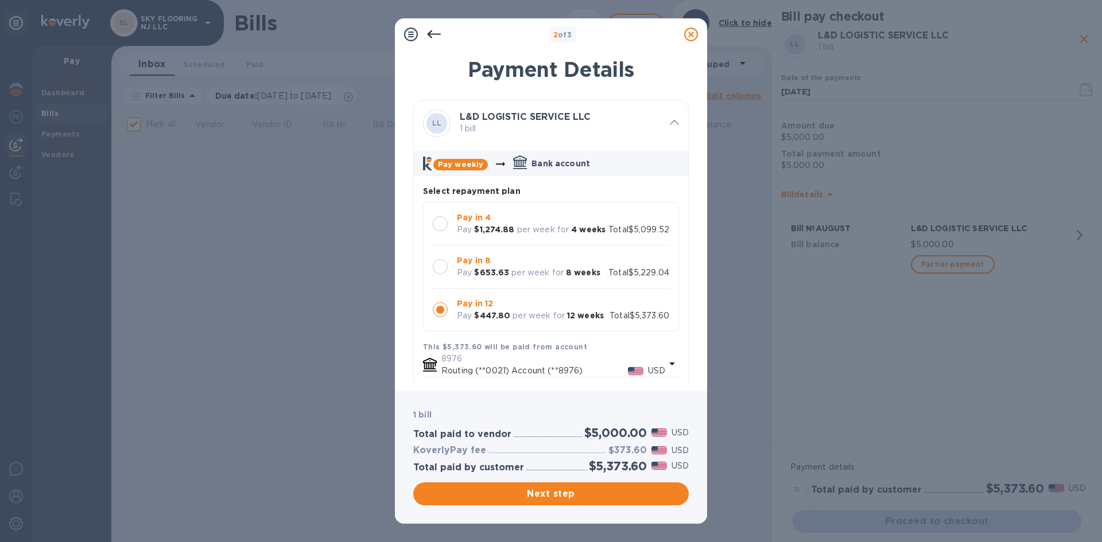
click at [540, 219] on p "Pay in 4" at bounding box center [531, 218] width 149 height 12
click at [612, 489] on span "Next step" at bounding box center [550, 494] width 257 height 14
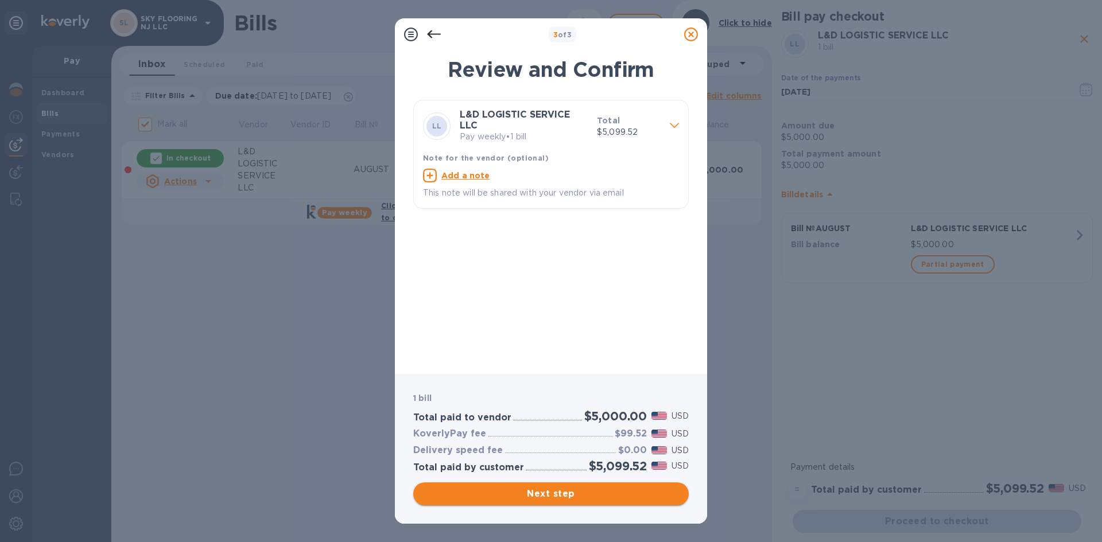
click at [612, 491] on span "Next step" at bounding box center [550, 494] width 257 height 14
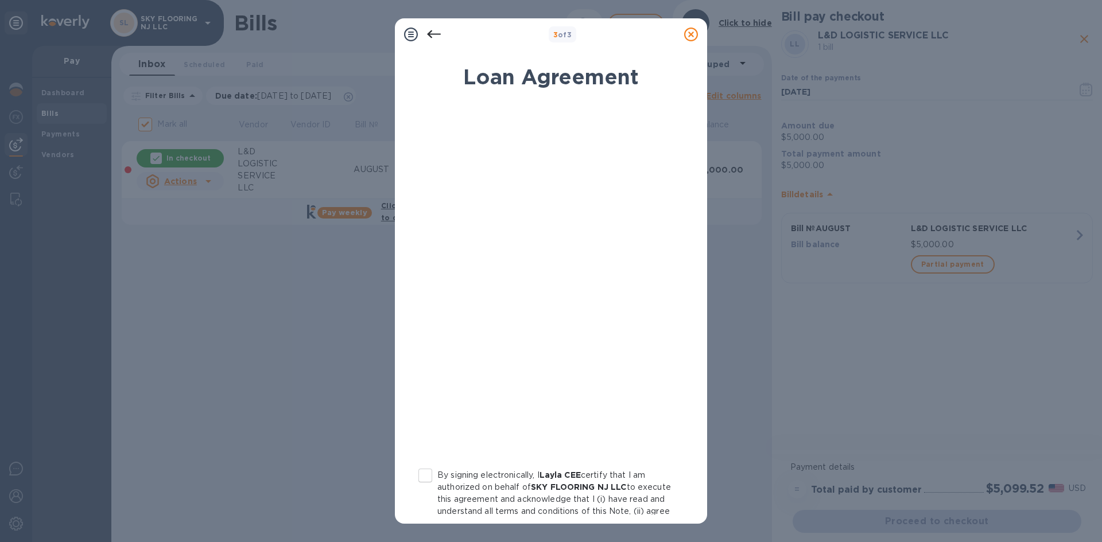
scroll to position [111, 0]
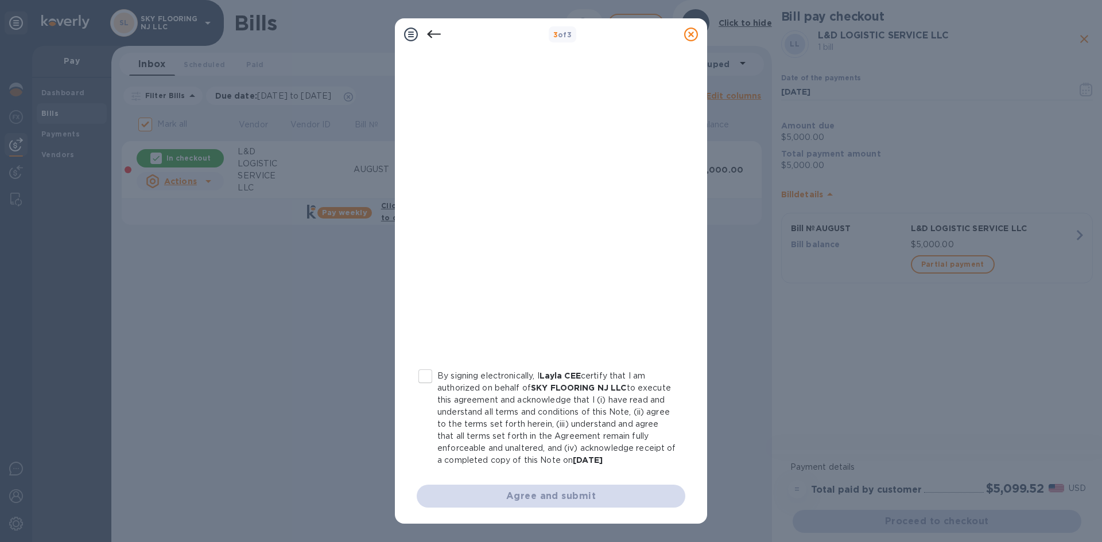
click at [429, 367] on input "By signing electronically, I Layla CEE certify that I am authorized on behalf o…" at bounding box center [425, 376] width 24 height 24
checkbox input "true"
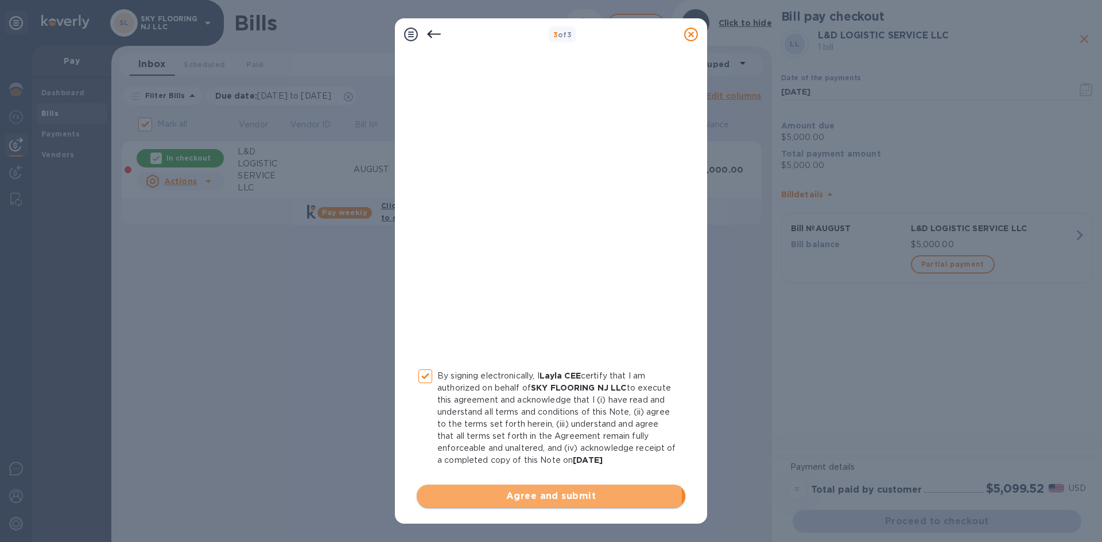
click at [529, 496] on span "Agree and submit" at bounding box center [551, 497] width 250 height 14
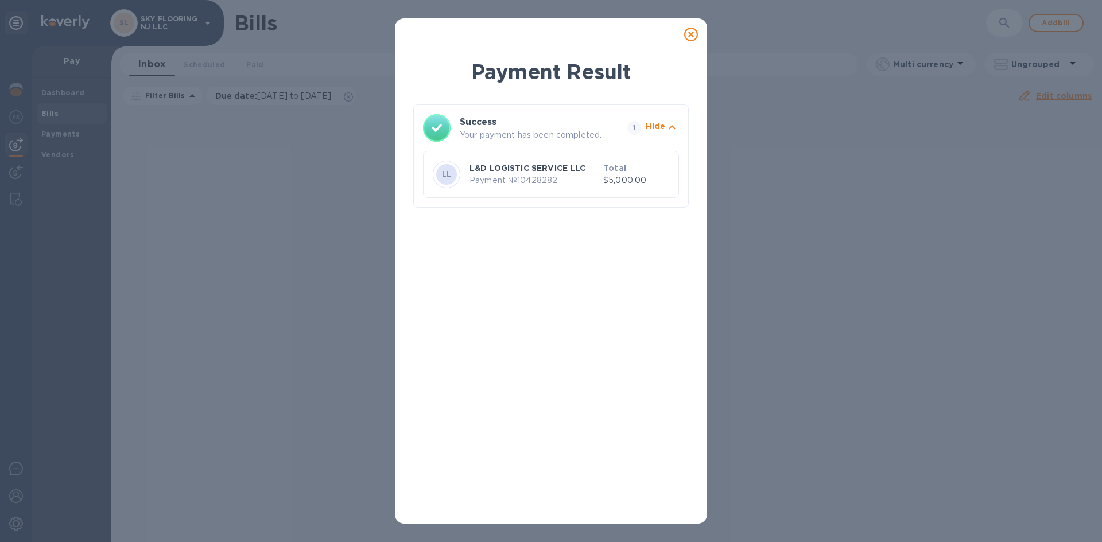
click at [692, 37] on icon at bounding box center [691, 35] width 14 height 14
